Goal: Transaction & Acquisition: Purchase product/service

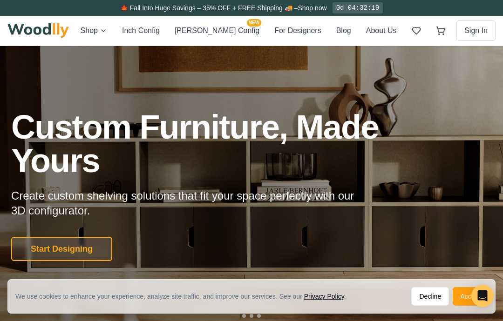
click at [471, 297] on button "Accept" at bounding box center [470, 296] width 35 height 19
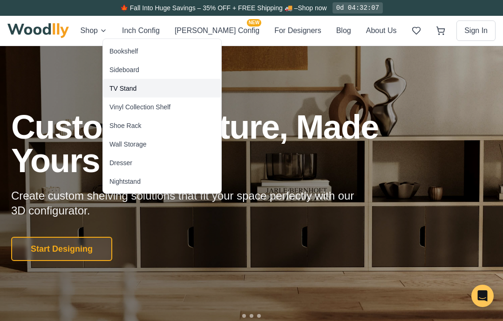
click at [115, 87] on div "TV Stand" at bounding box center [122, 88] width 27 height 9
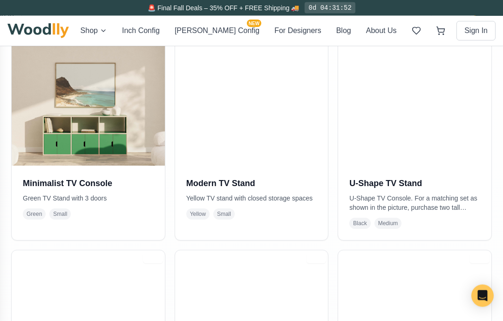
scroll to position [241, 0]
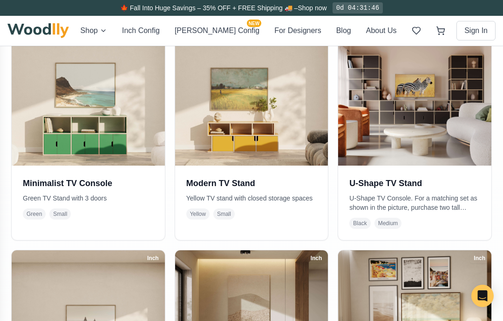
click at [205, 91] on img at bounding box center [251, 89] width 153 height 153
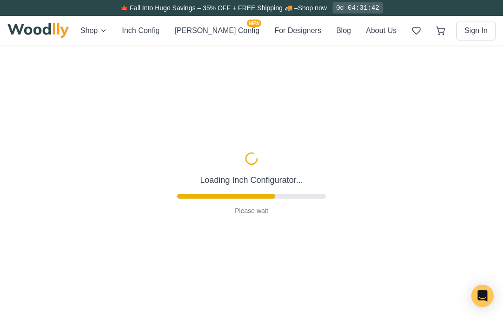
type input "52"
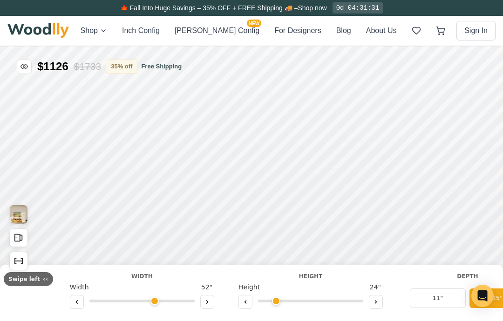
click at [373, 300] on icon at bounding box center [376, 302] width 6 height 6
click at [373, 304] on icon at bounding box center [376, 302] width 6 height 6
click at [245, 302] on button at bounding box center [245, 302] width 14 height 14
click at [243, 302] on icon at bounding box center [246, 302] width 6 height 6
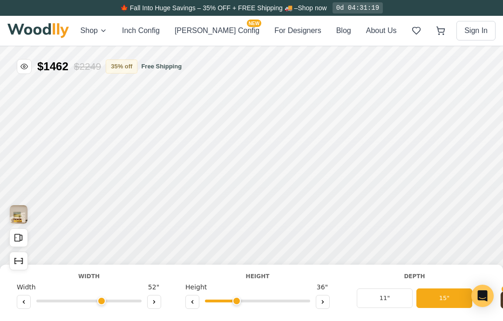
click at [194, 306] on button at bounding box center [192, 302] width 14 height 14
click at [319, 299] on button at bounding box center [323, 302] width 14 height 14
type input "3"
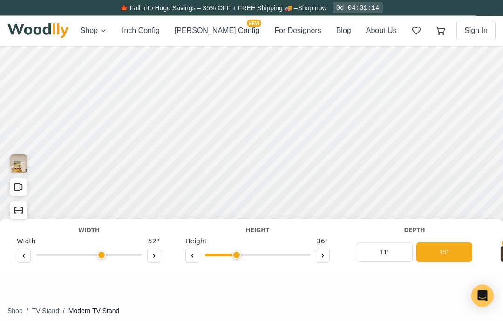
scroll to position [80, 0]
click at [156, 254] on icon at bounding box center [154, 256] width 6 height 6
click at [151, 258] on button at bounding box center [154, 256] width 14 height 14
click at [152, 257] on icon at bounding box center [154, 256] width 6 height 6
click at [154, 258] on icon at bounding box center [154, 256] width 1 height 3
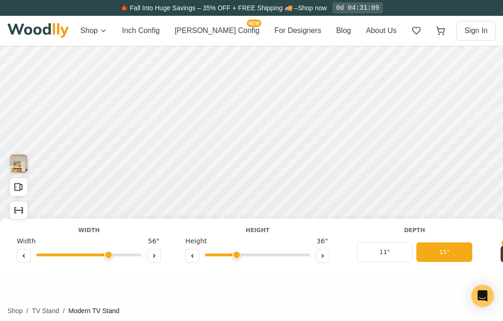
click at [152, 258] on icon at bounding box center [154, 256] width 6 height 6
click at [153, 257] on icon at bounding box center [154, 256] width 6 height 6
click at [153, 256] on icon at bounding box center [154, 256] width 6 height 6
click at [154, 258] on icon at bounding box center [154, 256] width 6 height 6
type input "60"
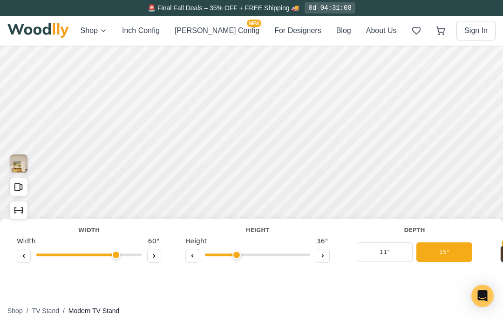
click at [190, 254] on icon at bounding box center [193, 256] width 6 height 6
click at [323, 262] on button at bounding box center [323, 256] width 14 height 14
click at [322, 256] on icon at bounding box center [323, 256] width 6 height 6
type input "3"
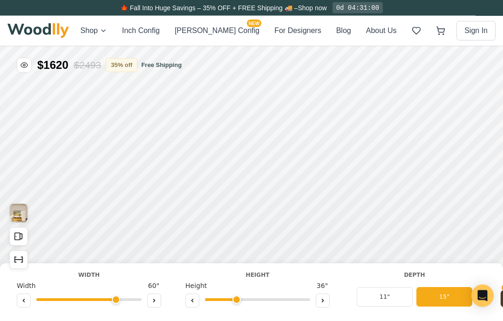
scroll to position [0, 0]
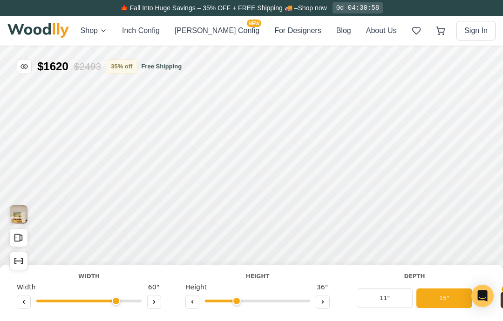
click at [114, 22] on div "Shop Inch Config [PERSON_NAME] Config NEW For Designers Blog About Us Sign In" at bounding box center [251, 31] width 488 height 30
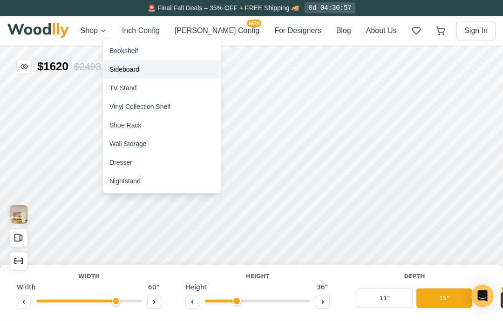
click at [111, 63] on div "Sideboard" at bounding box center [162, 69] width 118 height 19
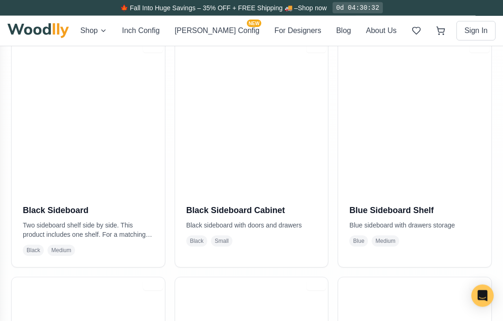
scroll to position [233, 0]
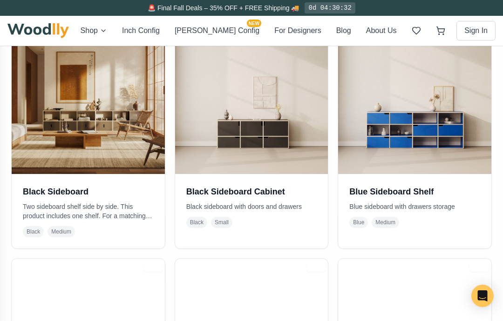
click at [210, 102] on img at bounding box center [251, 97] width 153 height 153
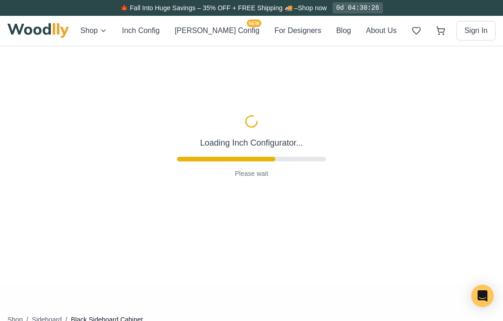
type input "54"
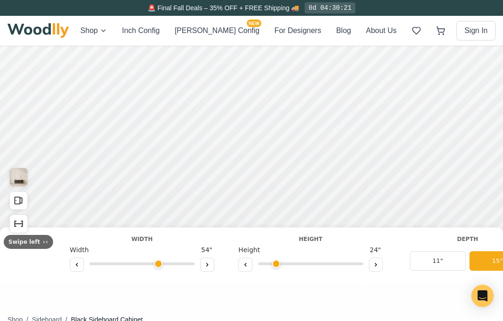
click at [373, 265] on icon at bounding box center [376, 265] width 6 height 6
type input "3"
click at [202, 271] on button at bounding box center [207, 265] width 14 height 14
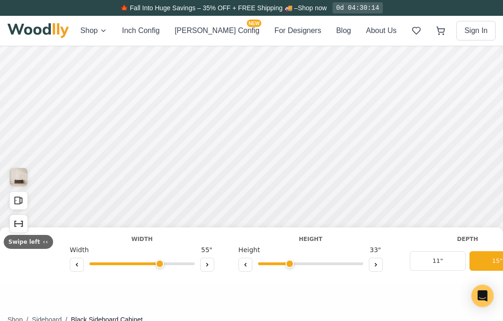
click at [206, 265] on icon at bounding box center [206, 265] width 1 height 3
type input "56"
click at [321, 8] on link "Shop now" at bounding box center [312, 7] width 29 height 7
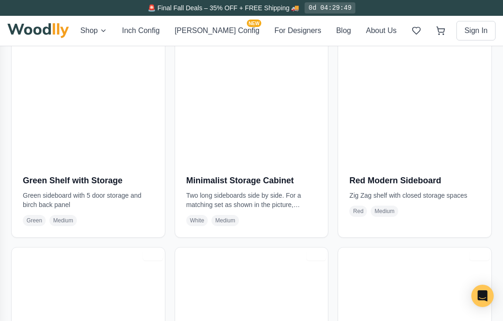
scroll to position [1697, 0]
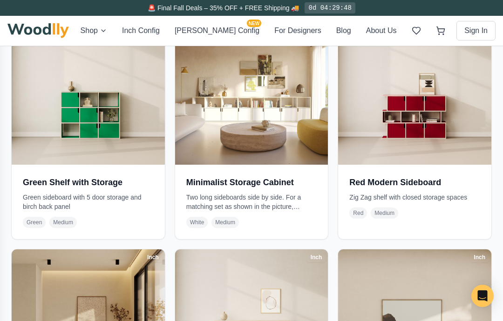
click at [447, 138] on img at bounding box center [414, 88] width 153 height 153
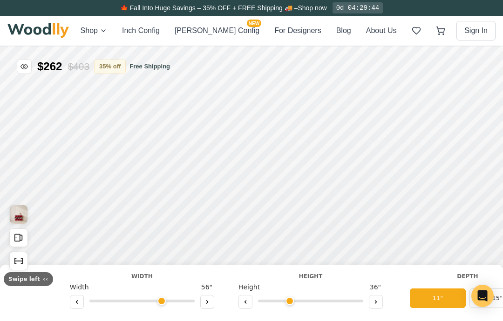
type input "56"
type input "3"
type input "-2"
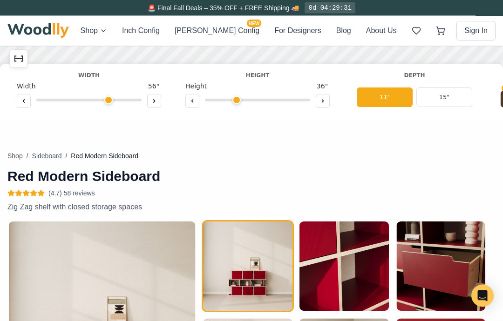
click at [435, 105] on button "15"" at bounding box center [444, 98] width 56 height 20
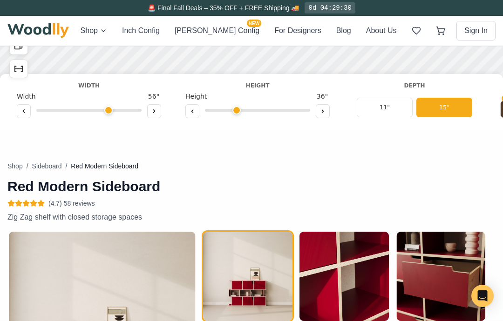
scroll to position [164, 0]
